Goal: Transaction & Acquisition: Download file/media

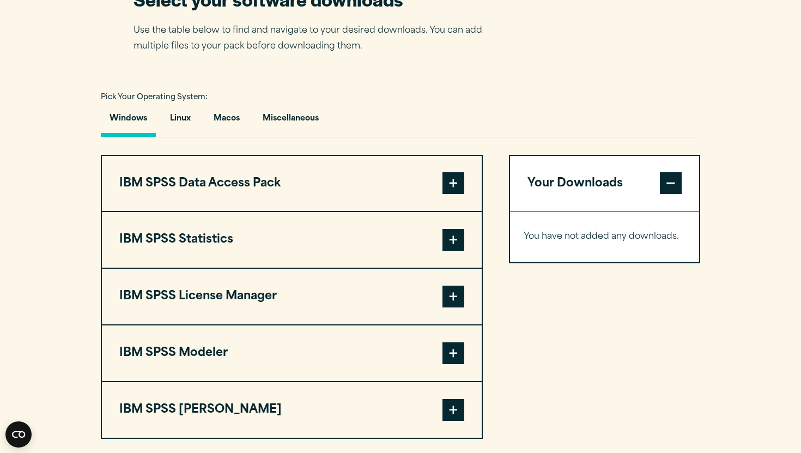
scroll to position [722, 0]
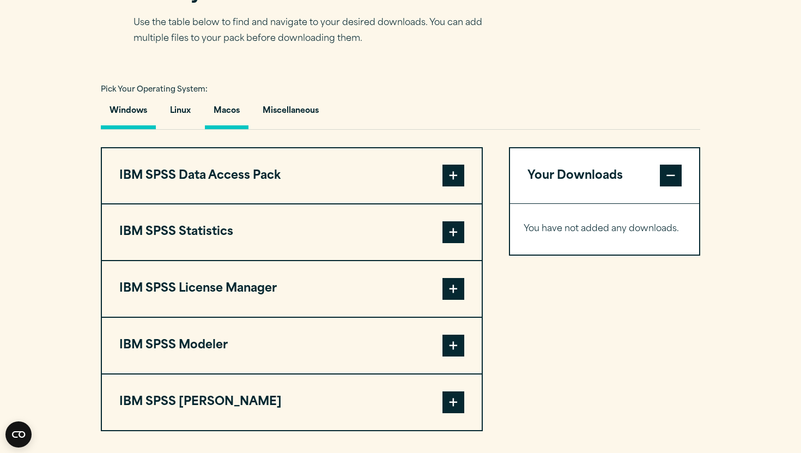
click at [237, 117] on button "Macos" at bounding box center [227, 113] width 44 height 31
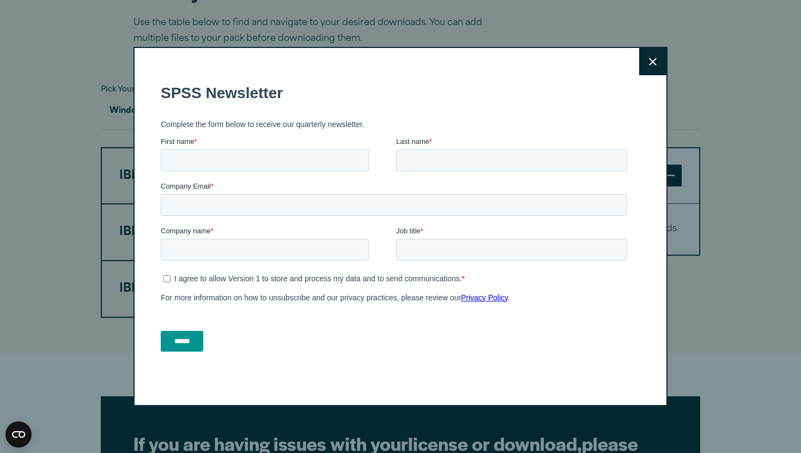
click at [641, 54] on button "Close" at bounding box center [652, 61] width 27 height 27
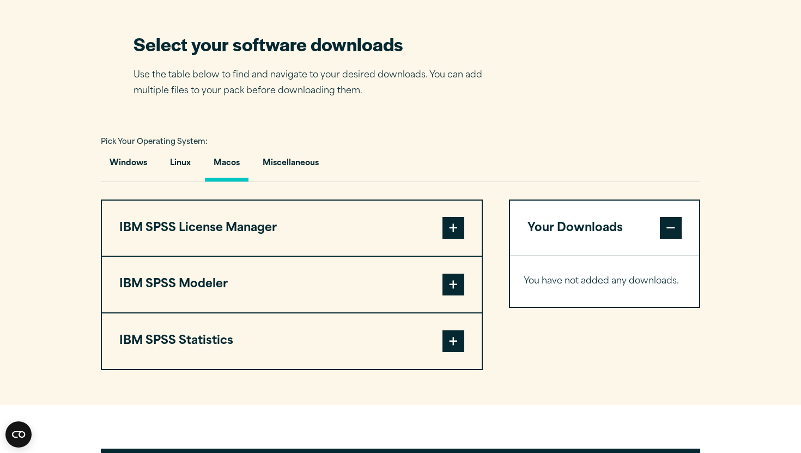
scroll to position [669, 0]
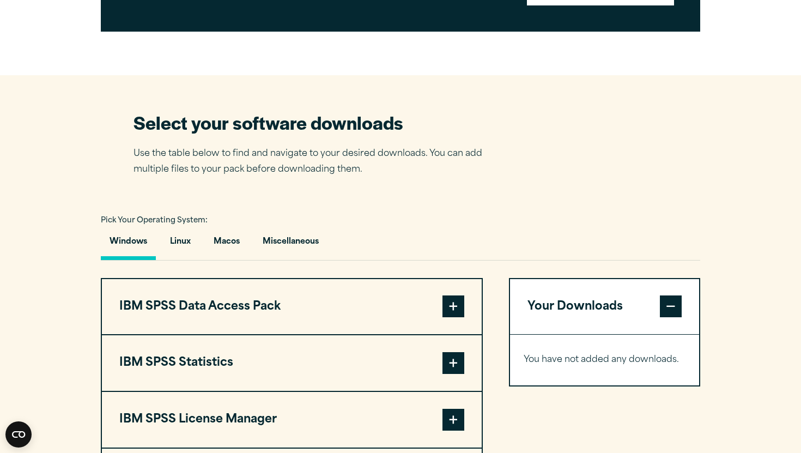
scroll to position [683, 0]
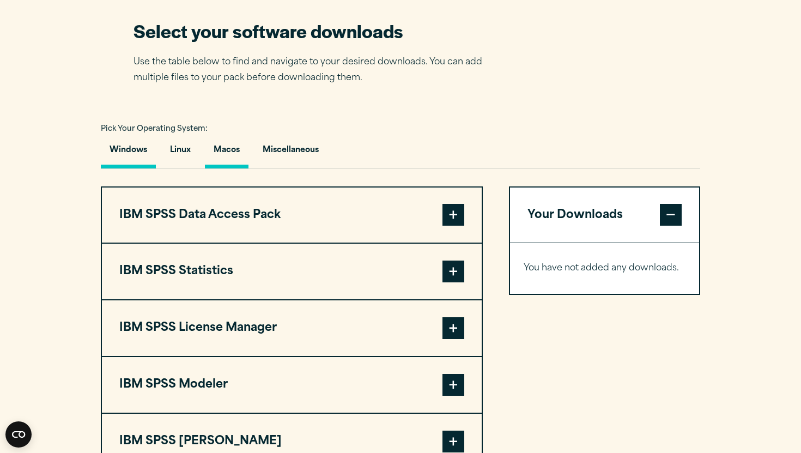
click at [218, 157] on button "Macos" at bounding box center [227, 152] width 44 height 31
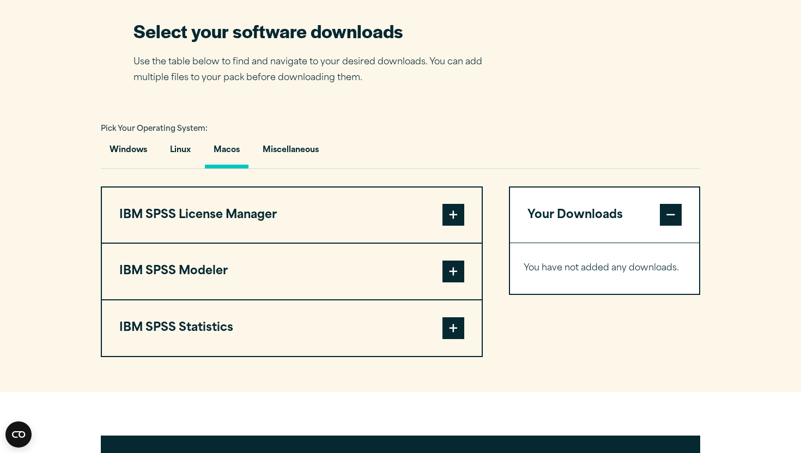
click at [449, 220] on span at bounding box center [453, 215] width 22 height 22
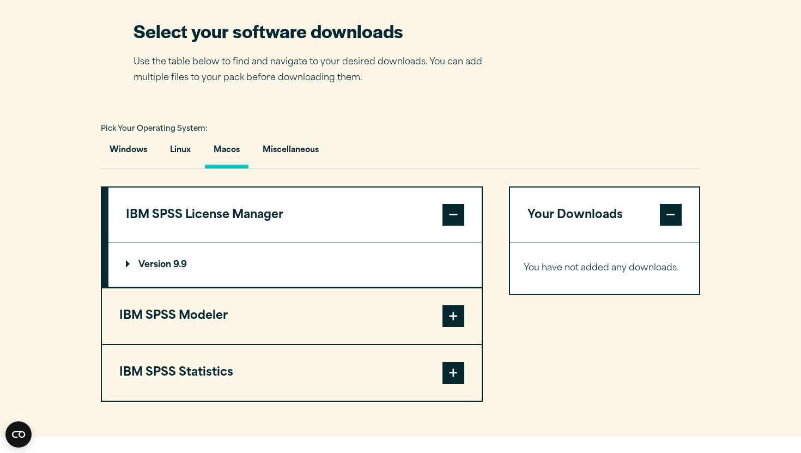
click at [458, 381] on span at bounding box center [453, 373] width 22 height 22
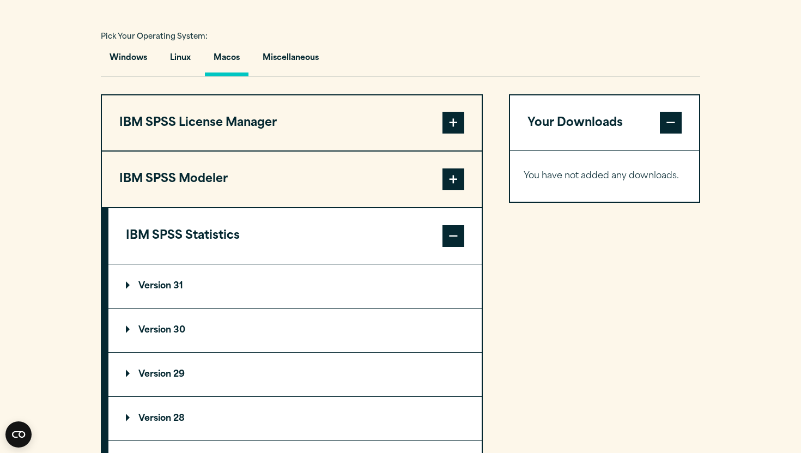
scroll to position [820, 0]
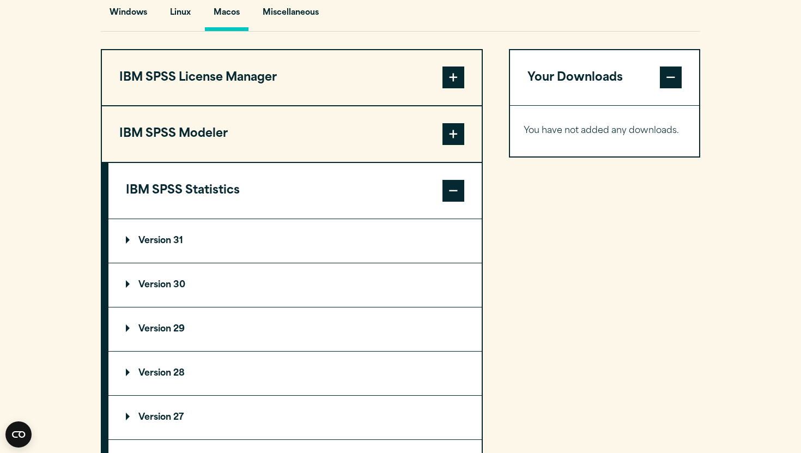
click at [168, 245] on p "Version 31" at bounding box center [154, 240] width 57 height 9
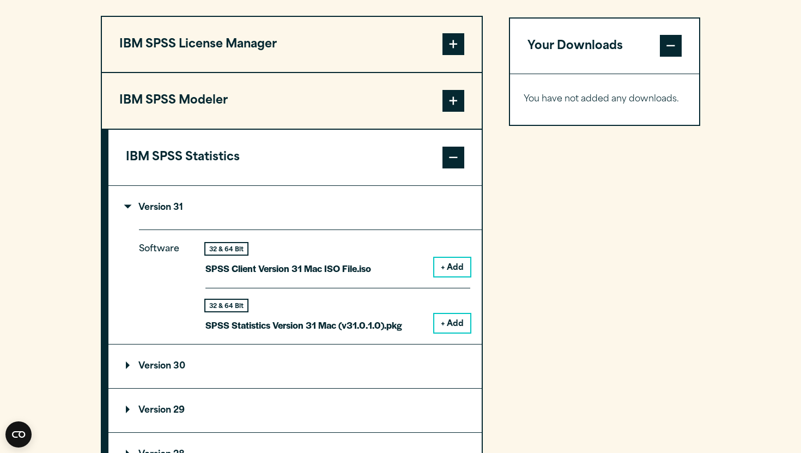
scroll to position [877, 0]
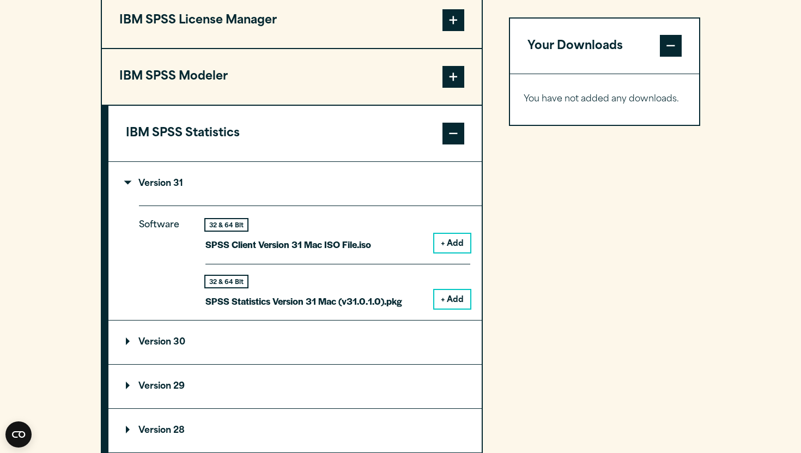
click at [451, 246] on button "+ Add" at bounding box center [452, 243] width 36 height 19
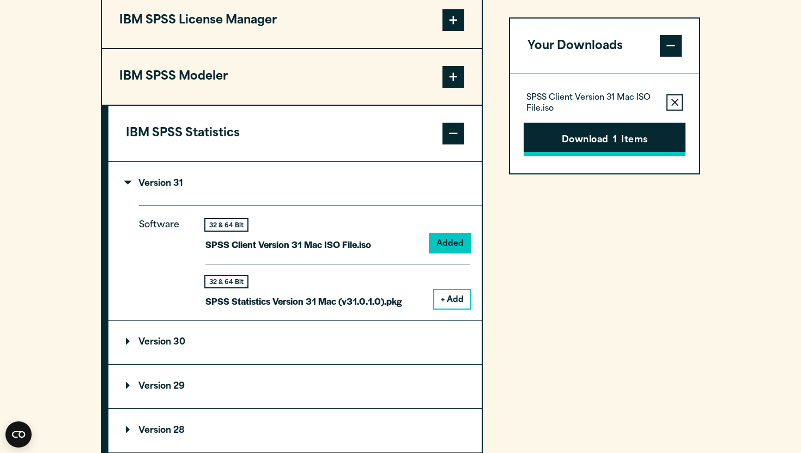
click at [594, 142] on button "Download 1 Items" at bounding box center [605, 140] width 162 height 34
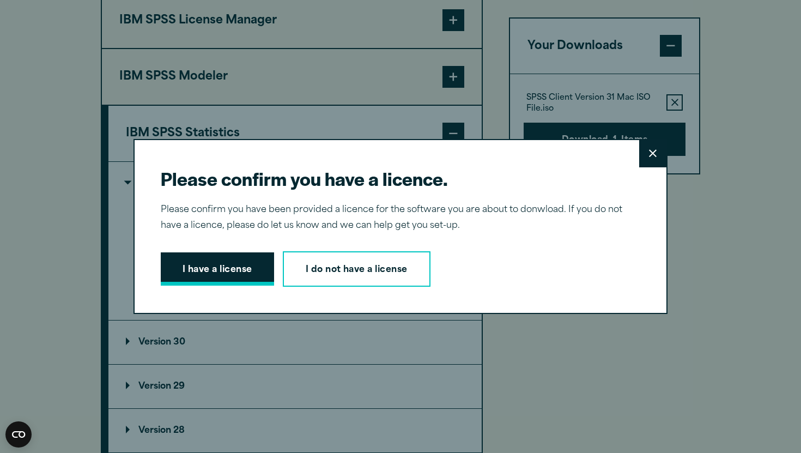
click at [221, 272] on button "I have a license" at bounding box center [217, 269] width 113 height 34
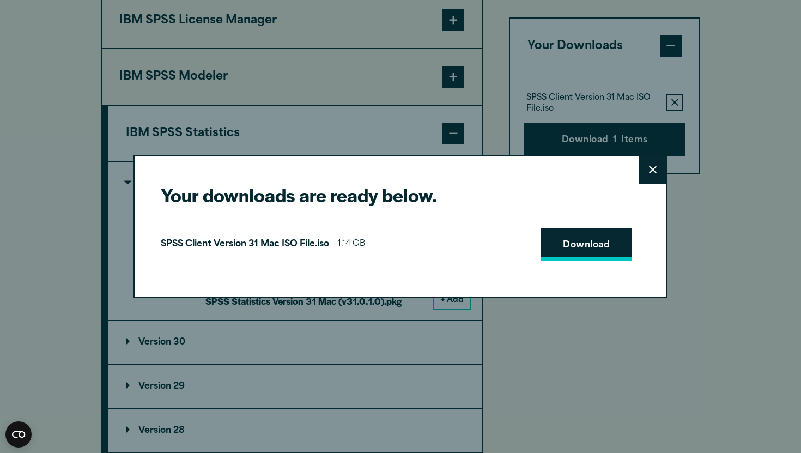
click at [580, 247] on link "Download" at bounding box center [586, 245] width 90 height 34
